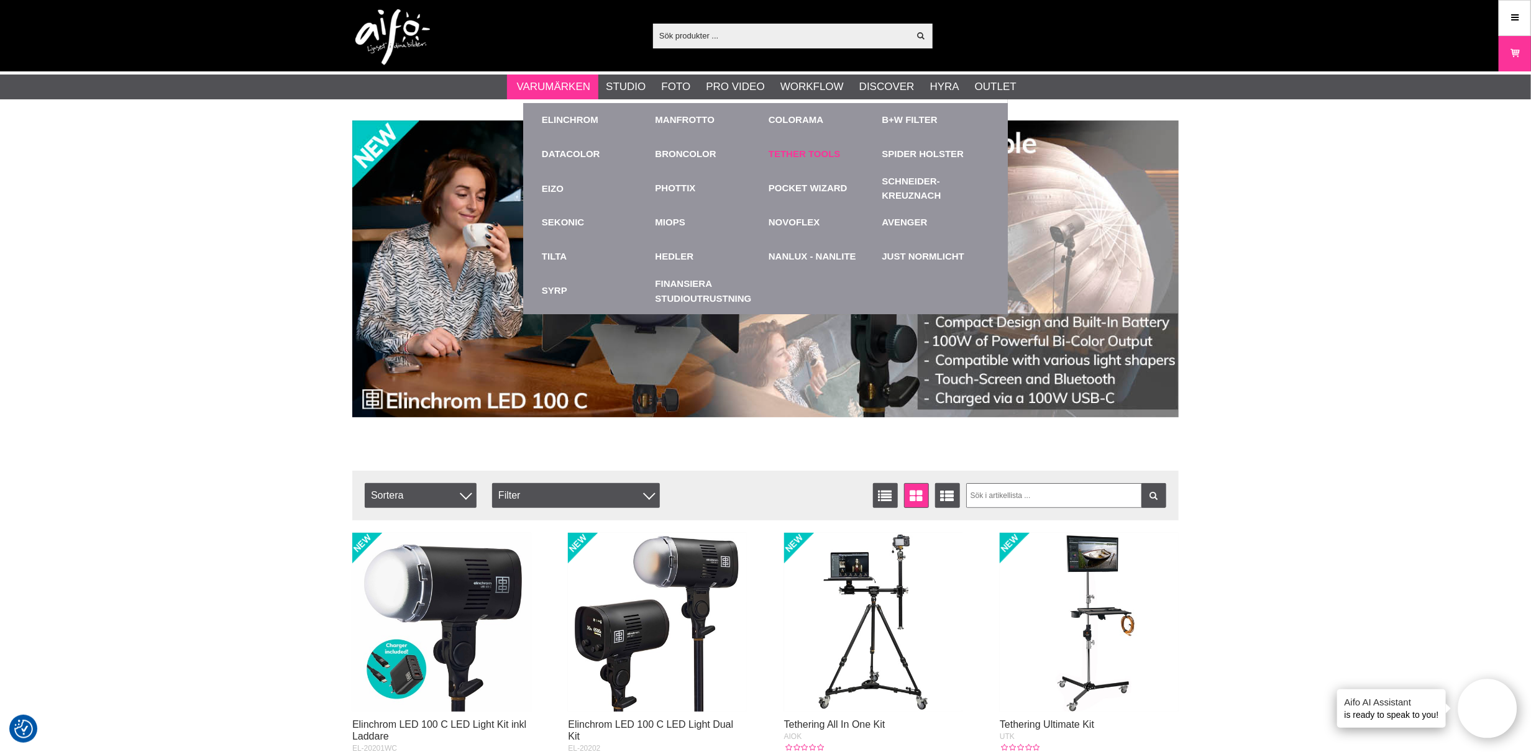
click at [792, 153] on link "Tether Tools" at bounding box center [805, 154] width 72 height 14
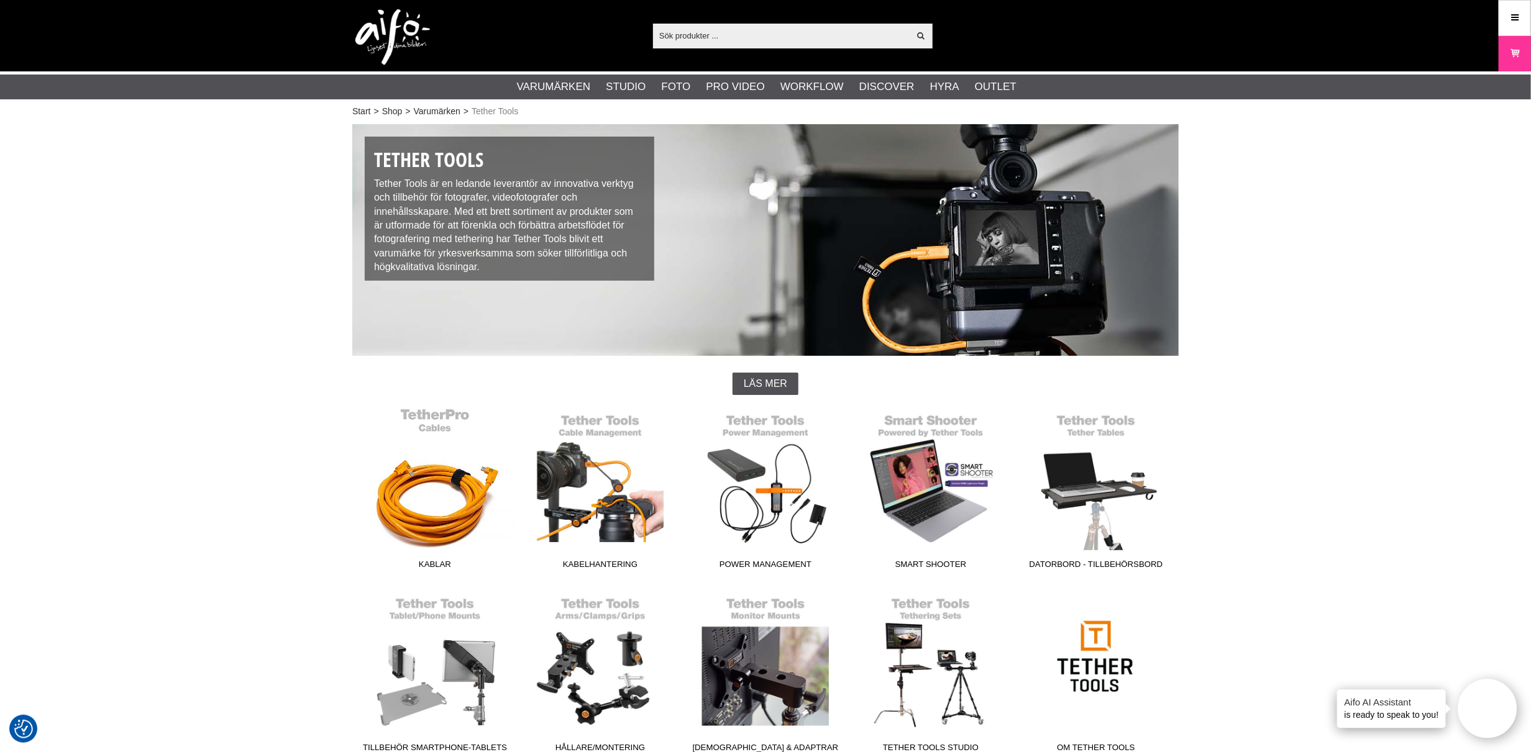
click at [435, 516] on link "Kablar" at bounding box center [434, 492] width 165 height 168
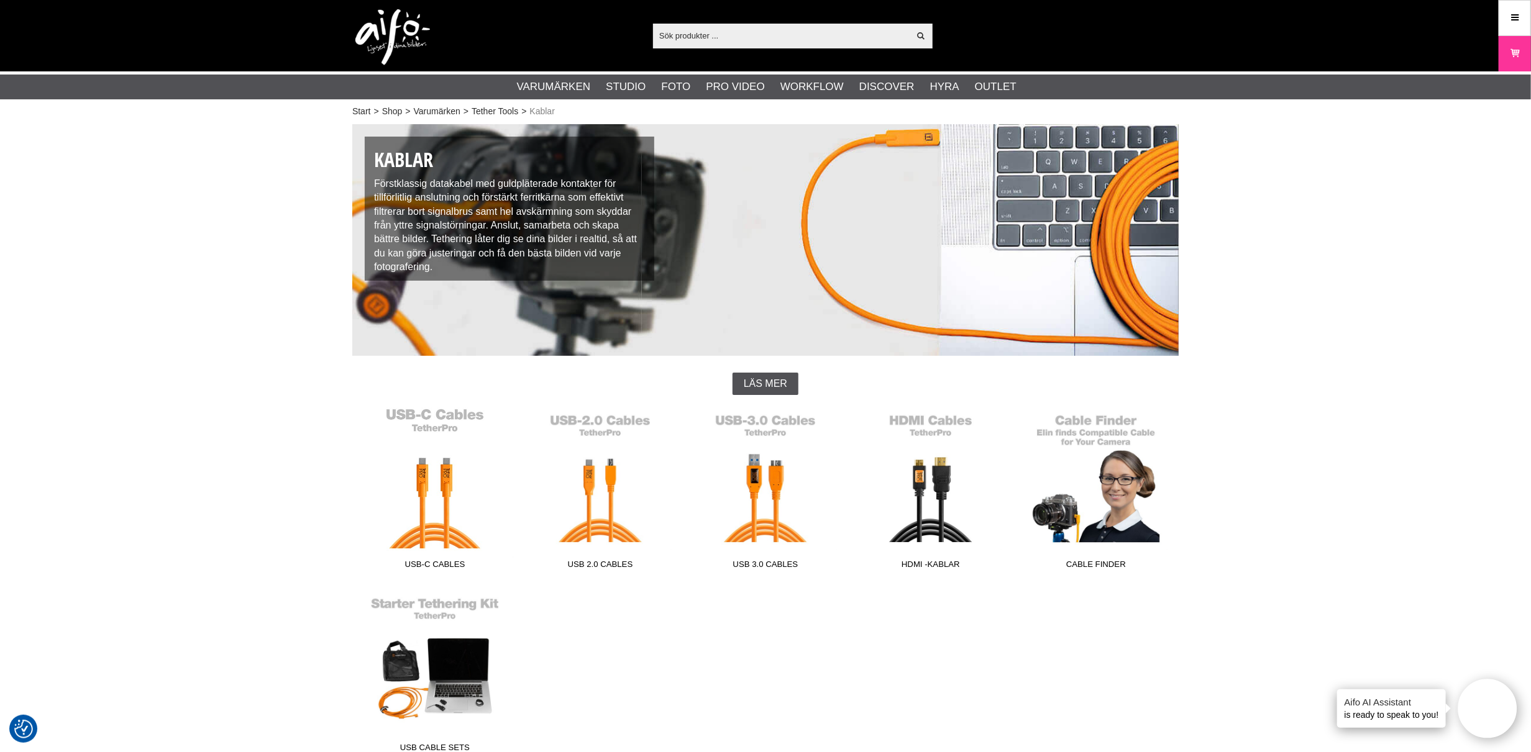
click at [431, 523] on link "USB-C Cables" at bounding box center [434, 492] width 165 height 168
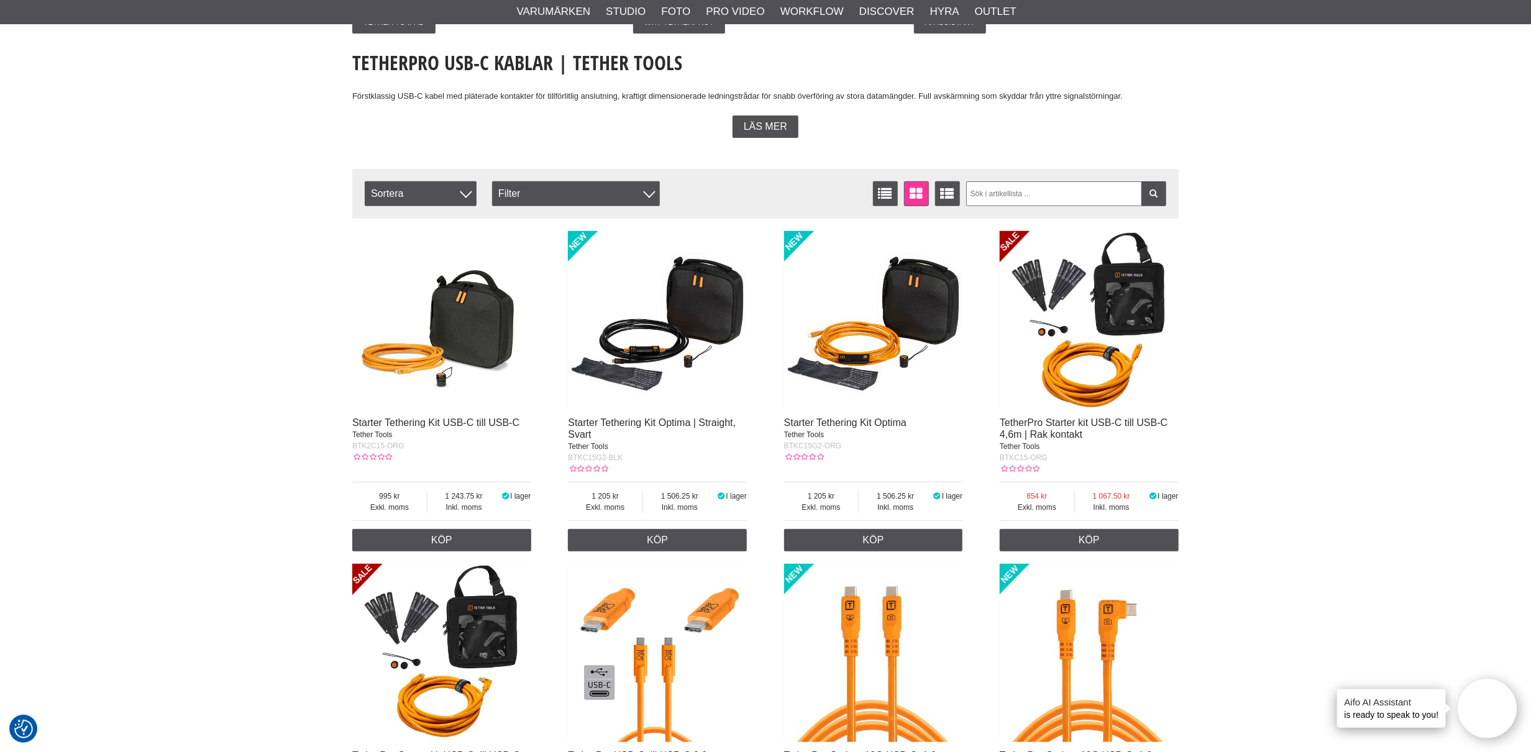
scroll to position [276, 0]
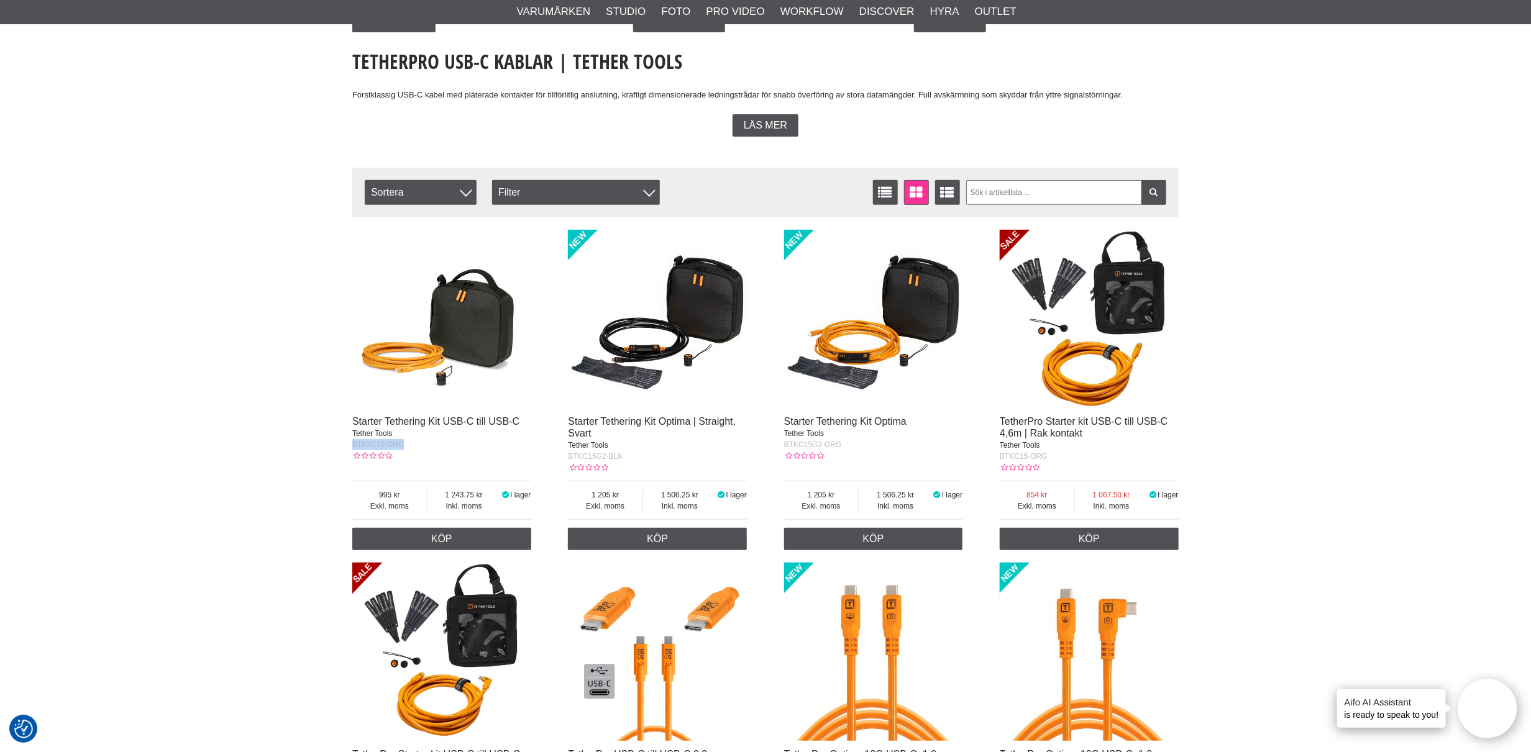
drag, startPoint x: 404, startPoint y: 444, endPoint x: 350, endPoint y: 446, distance: 54.1
copy span "BTK2C15-ORG"
click at [1091, 330] on img at bounding box center [1089, 319] width 179 height 179
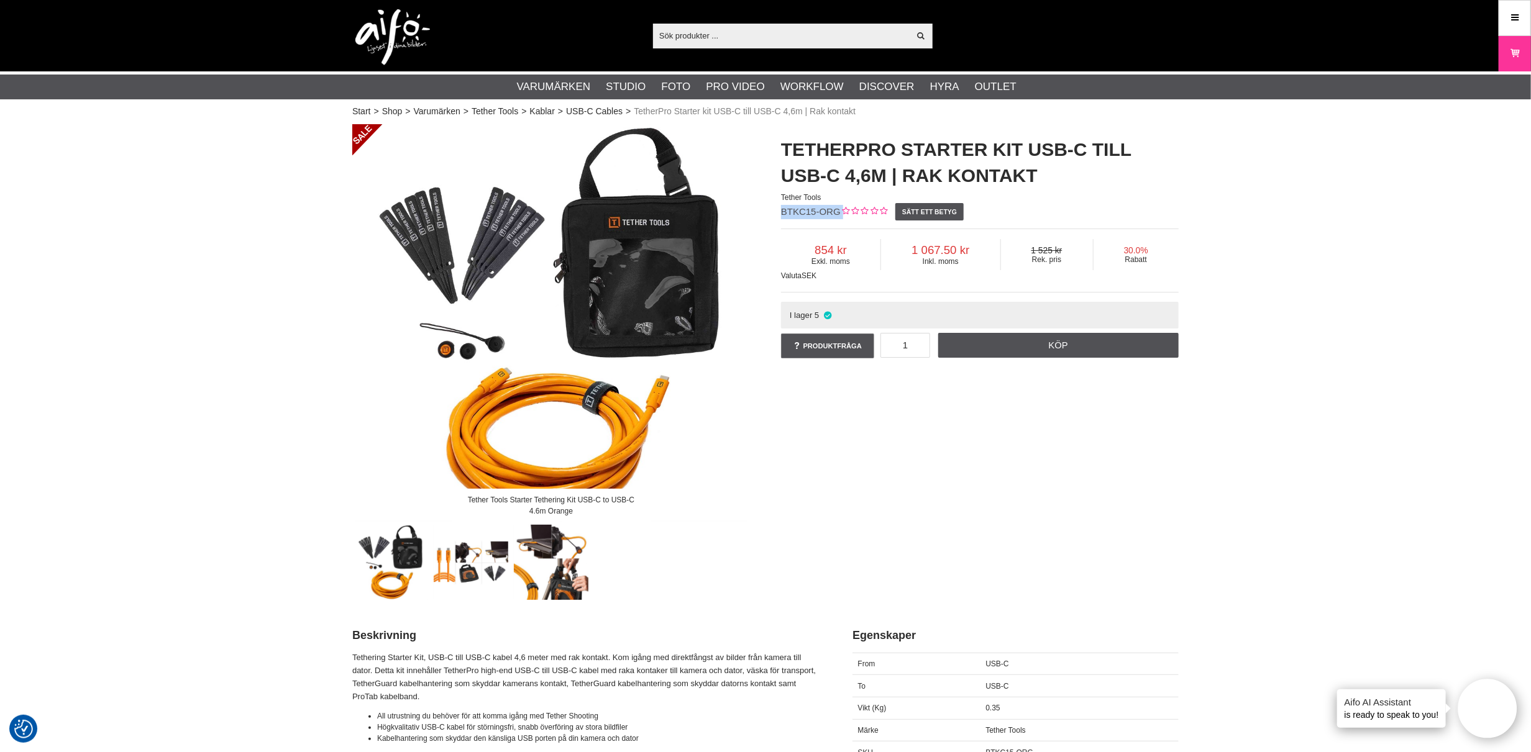
drag, startPoint x: 843, startPoint y: 211, endPoint x: 783, endPoint y: 214, distance: 59.1
click at [783, 214] on div "TetherPro Starter kit USB-C till USB-C 4,6m | Rak kontakt Tether Tools BTKC15-O…" at bounding box center [979, 248] width 429 height 249
copy div "BTKC15-ORG"
